Goal: Browse casually

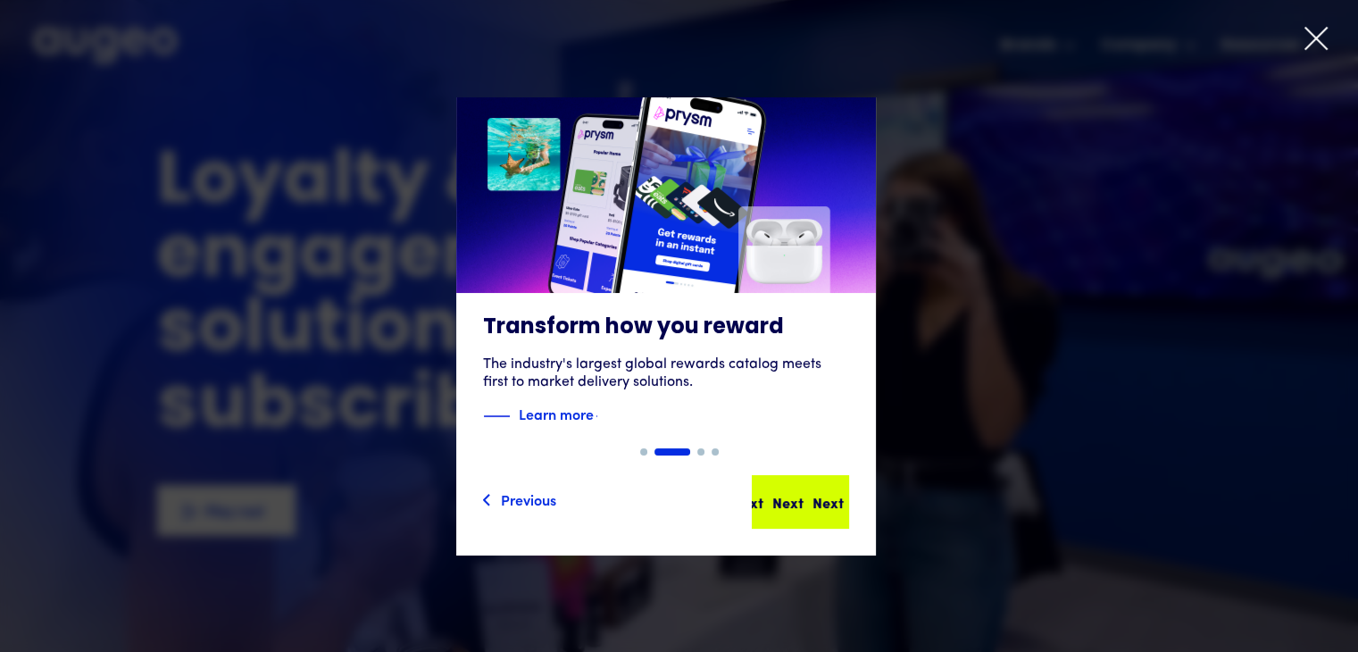
click at [813, 505] on div "Next" at bounding box center [828, 501] width 31 height 21
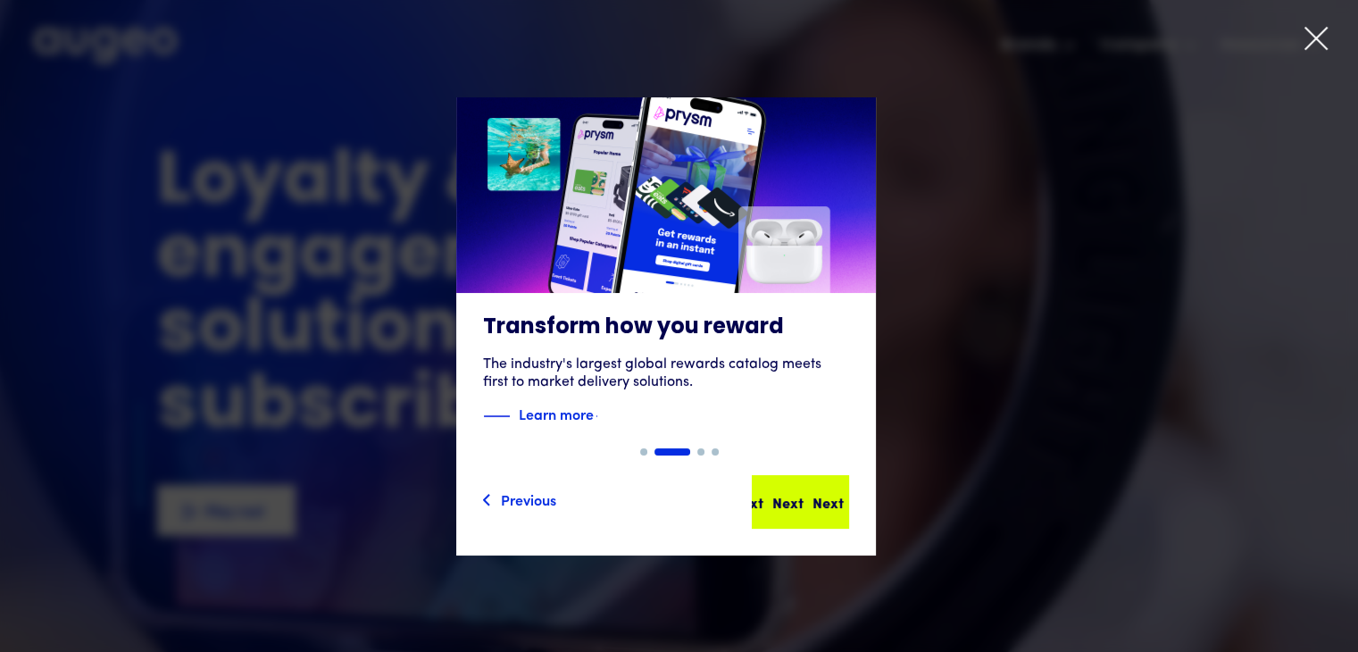
click at [813, 505] on div "Next" at bounding box center [828, 501] width 31 height 21
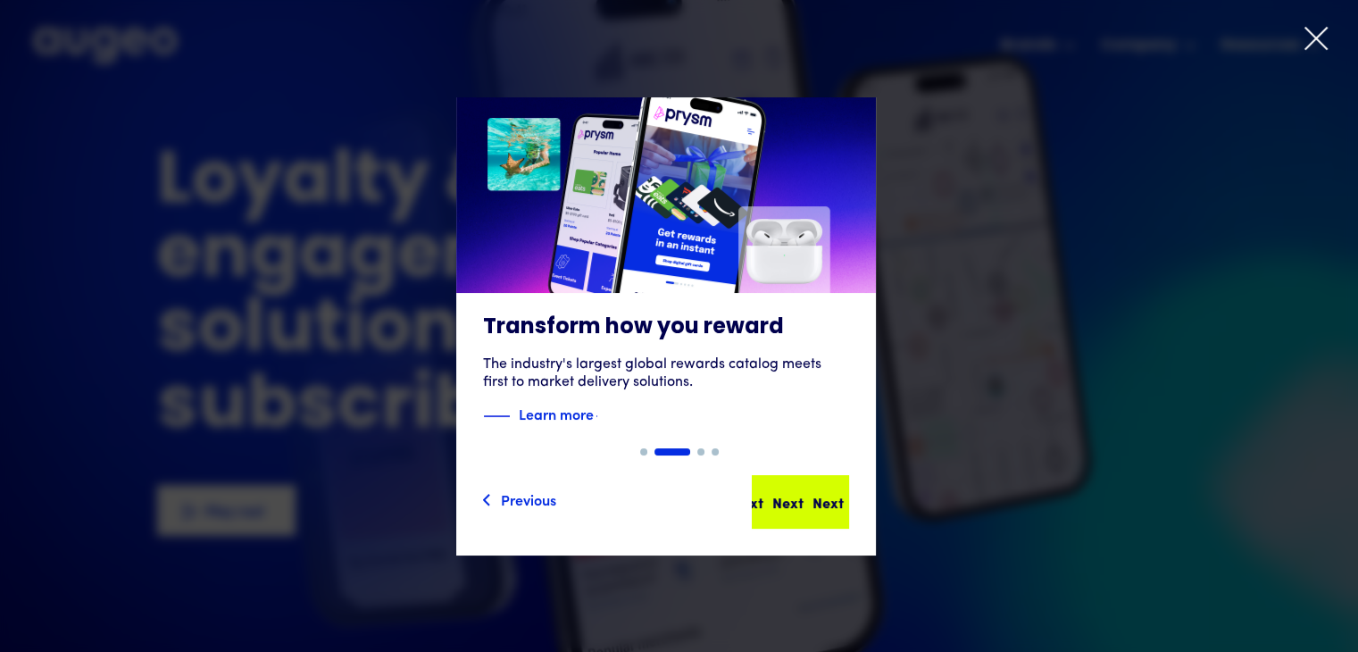
click at [813, 505] on div "Next" at bounding box center [828, 501] width 31 height 21
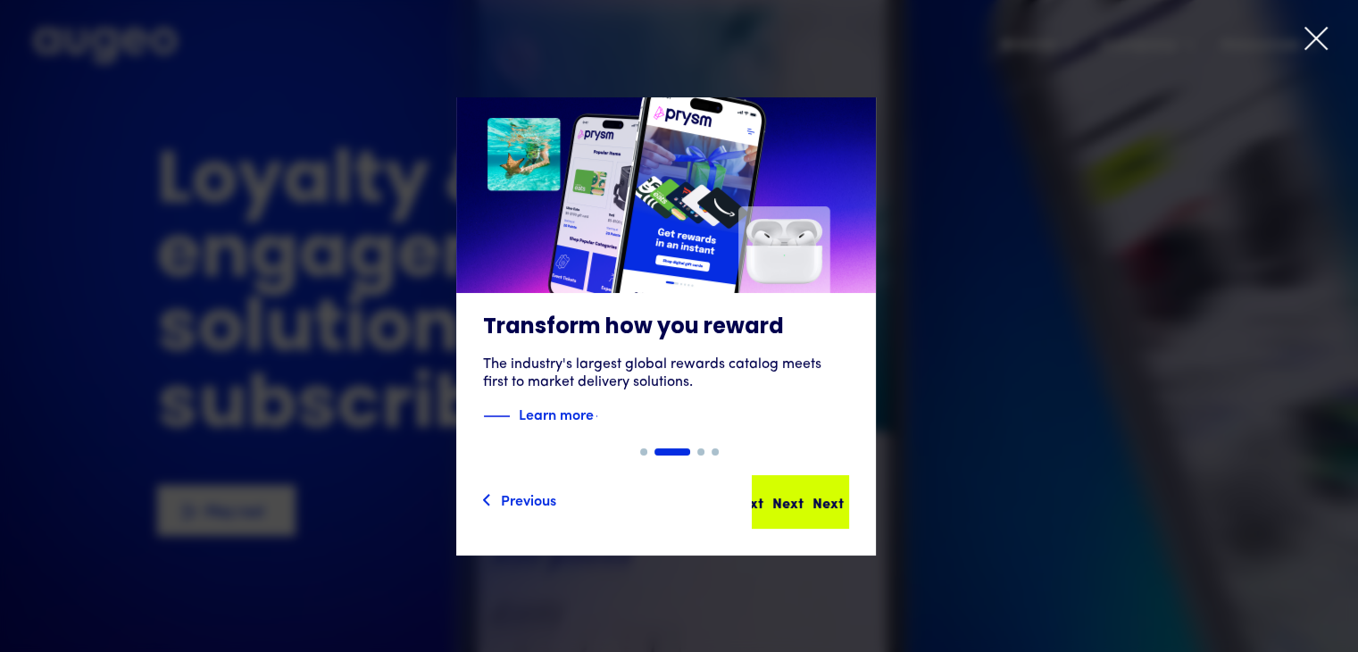
click at [813, 505] on div "Slide 2 of 4. AI-powered media buying Introducing Aimy, an AI platform enabling…" at bounding box center [679, 326] width 1358 height 458
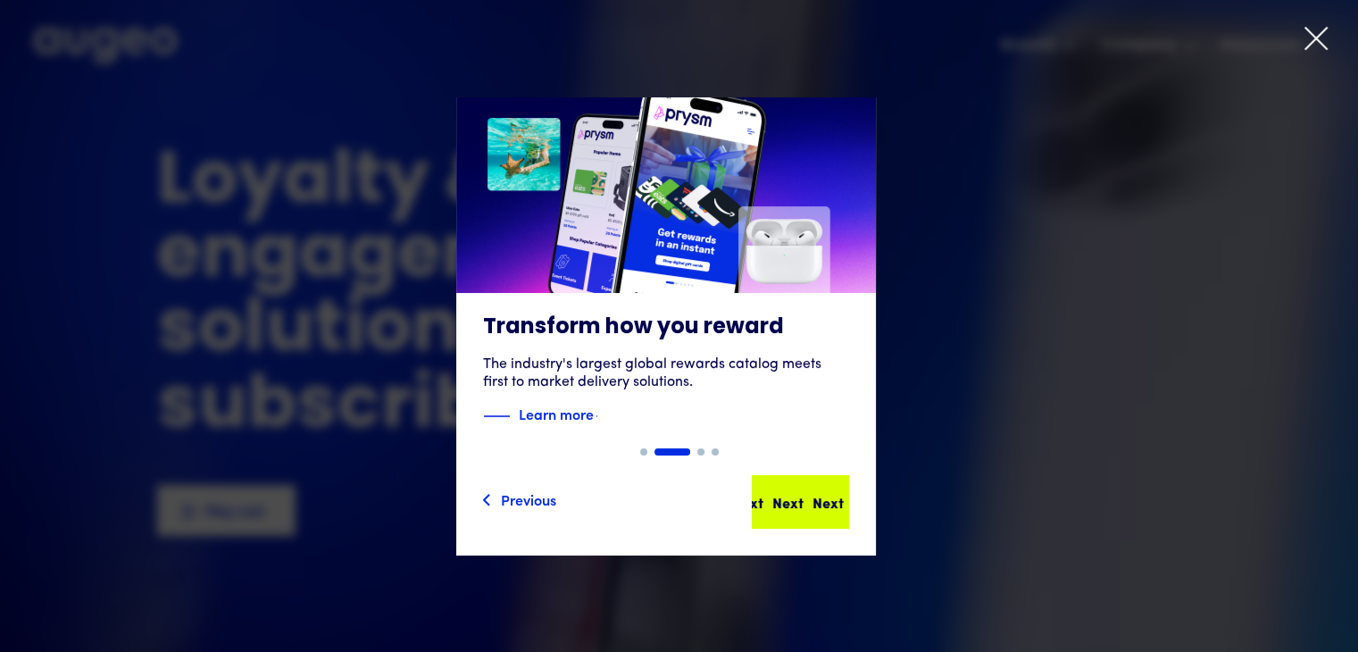
click at [813, 505] on div "Slide 2 of 4. AI-powered media buying Introducing Aimy, an AI platform enabling…" at bounding box center [679, 326] width 1358 height 458
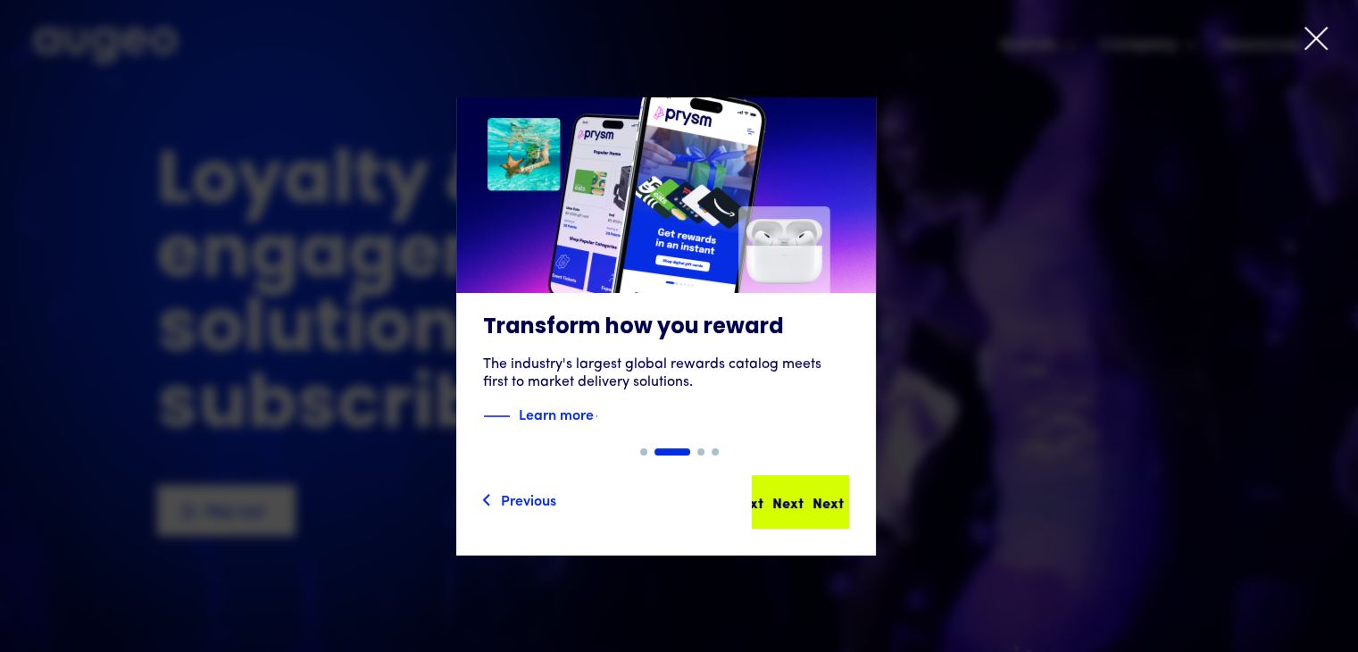
click at [813, 505] on div "Slide 2 of 4. AI-powered media buying Introducing Aimy, an AI platform enabling…" at bounding box center [679, 326] width 1358 height 458
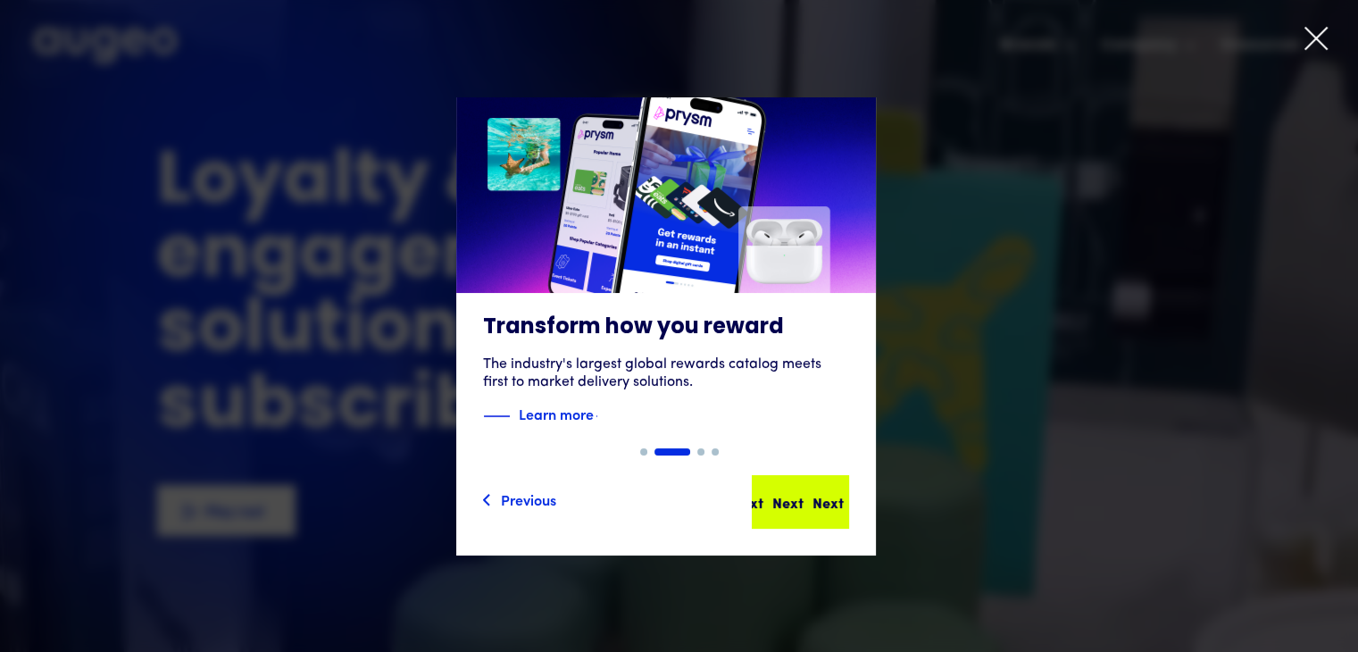
click at [813, 505] on div "Slide 2 of 4. AI-powered media buying Introducing Aimy, an AI platform enabling…" at bounding box center [679, 326] width 1358 height 458
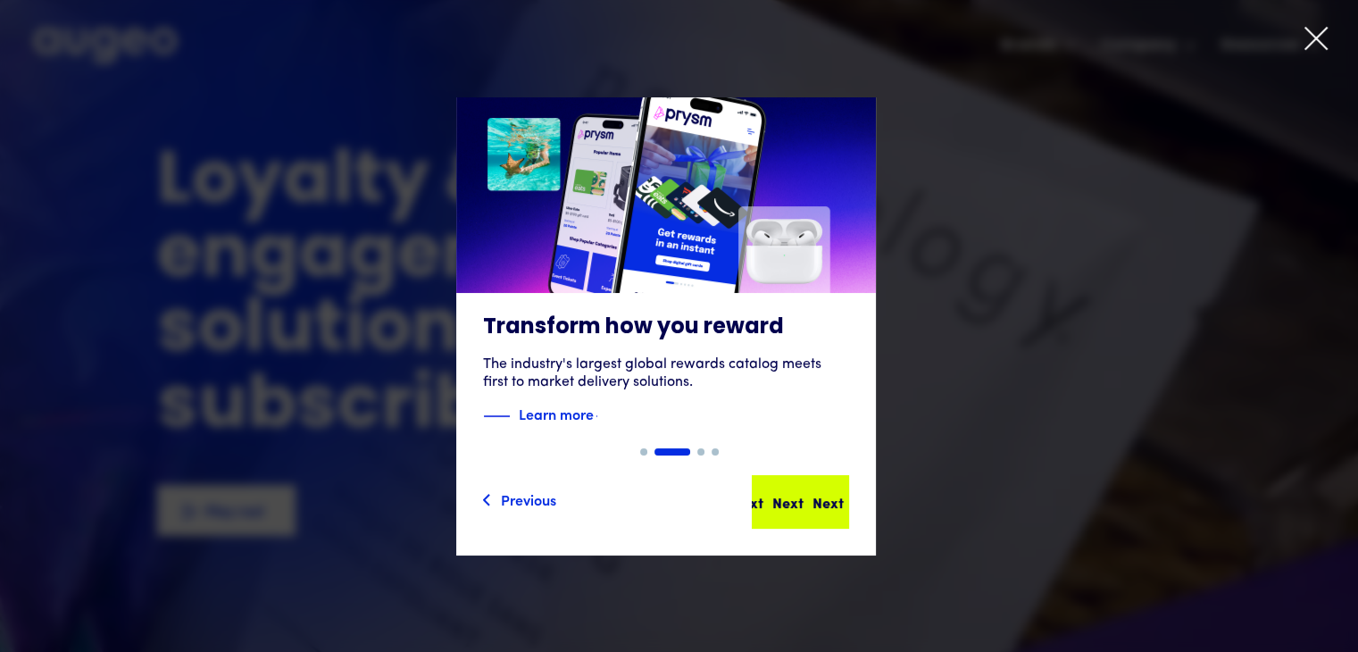
click at [813, 505] on div "Slide 2 of 4. AI-powered media buying Introducing Aimy, an AI platform enabling…" at bounding box center [679, 326] width 1358 height 458
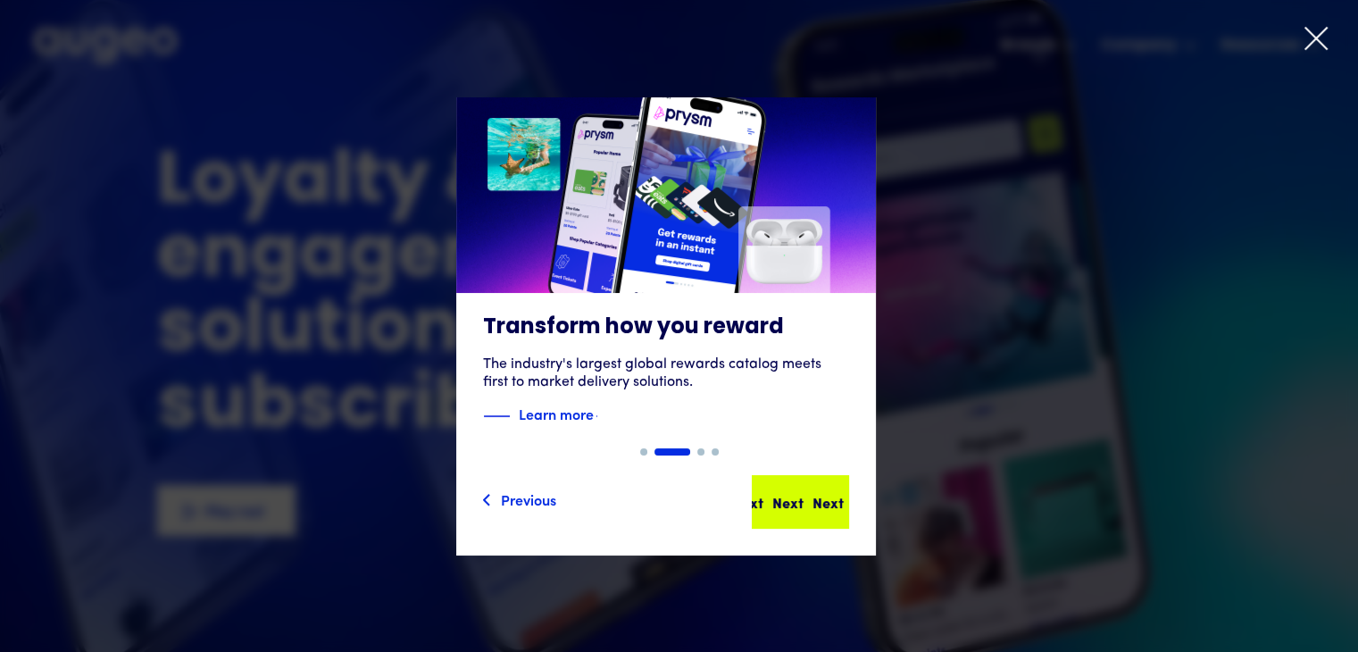
click at [813, 505] on div "Slide 2 of 4. AI-powered media buying Introducing Aimy, an AI platform enabling…" at bounding box center [679, 326] width 1358 height 458
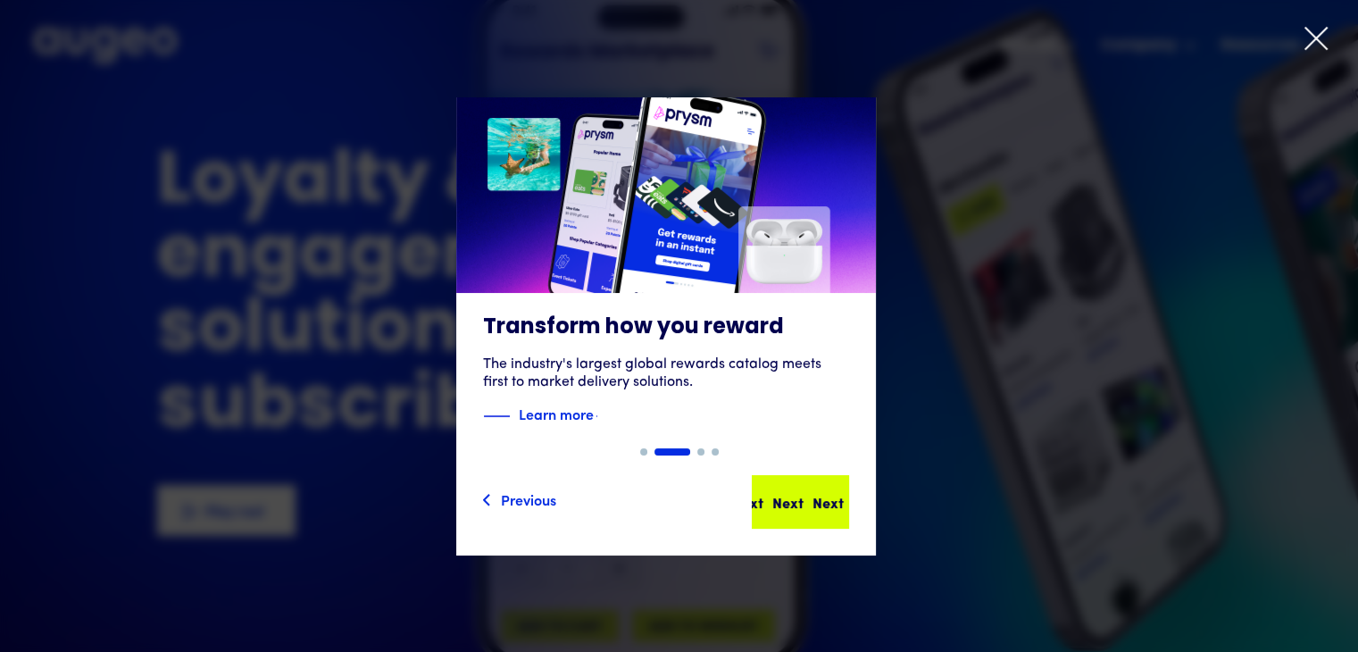
click at [813, 505] on div "Slide 2 of 4. AI-powered media buying Introducing Aimy, an AI platform enabling…" at bounding box center [679, 326] width 1358 height 458
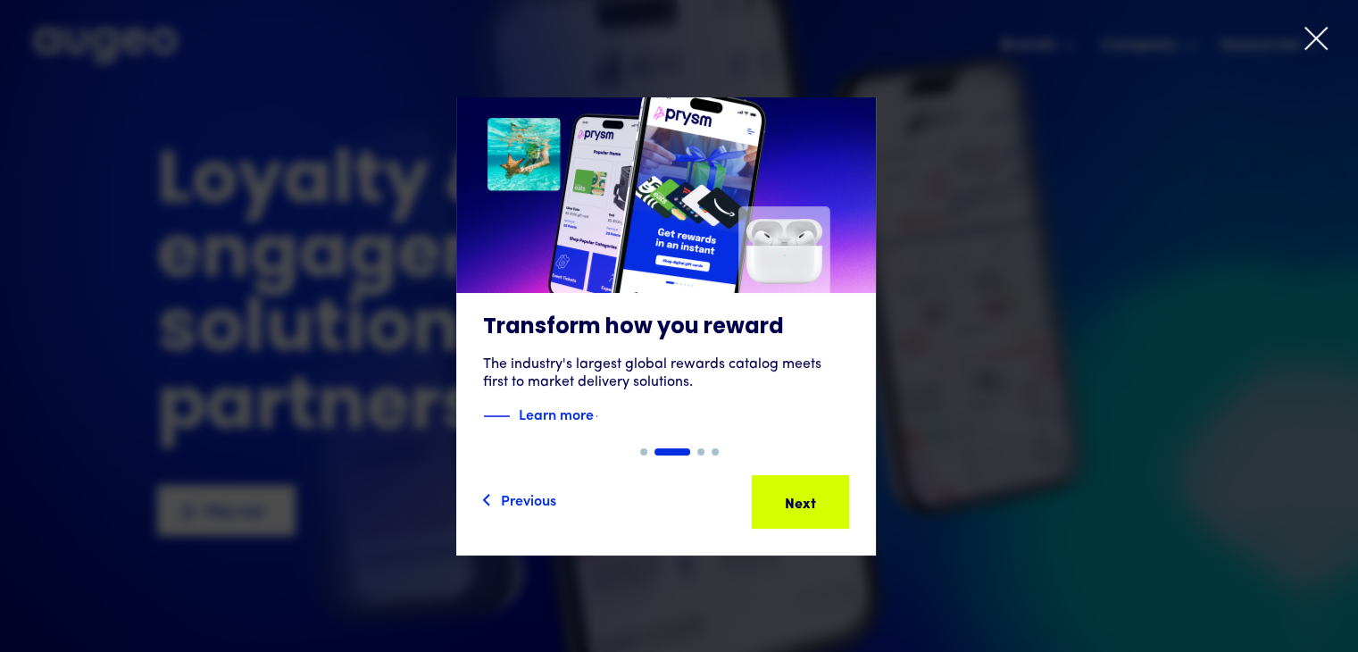
click at [1314, 29] on icon at bounding box center [1316, 38] width 27 height 27
